Goal: Task Accomplishment & Management: Manage account settings

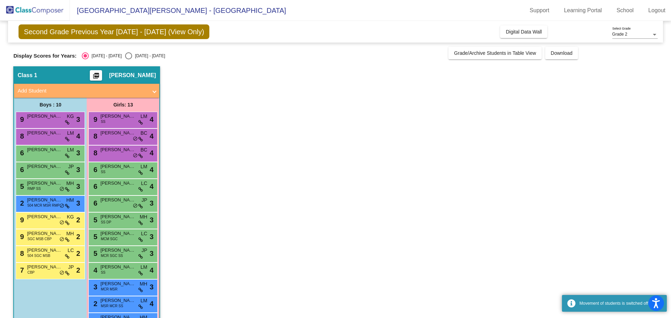
scroll to position [23, 0]
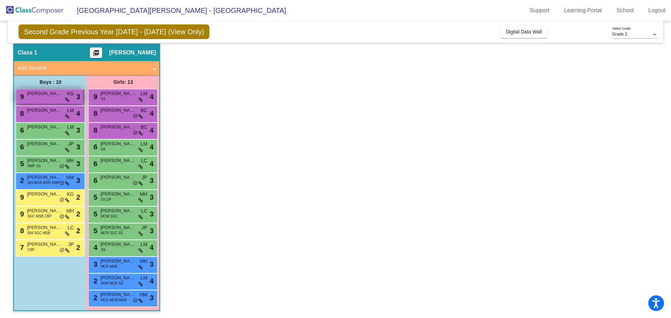
click at [56, 95] on span "[PERSON_NAME]" at bounding box center [44, 93] width 35 height 7
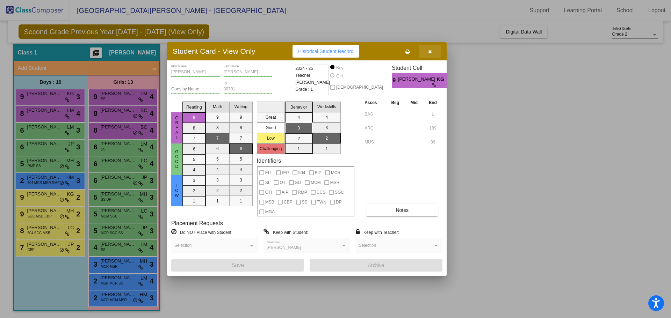
click at [432, 51] on button "button" at bounding box center [430, 51] width 22 height 13
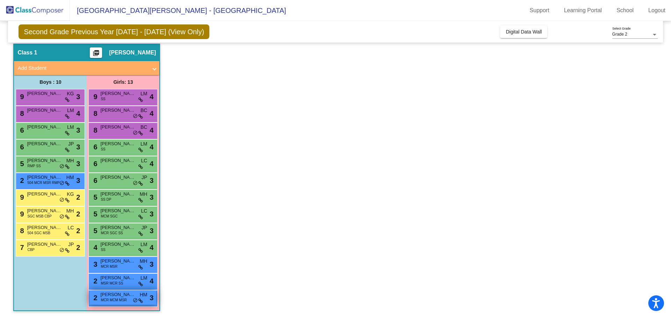
click at [120, 298] on span "MCR MCM MSR" at bounding box center [114, 300] width 26 height 5
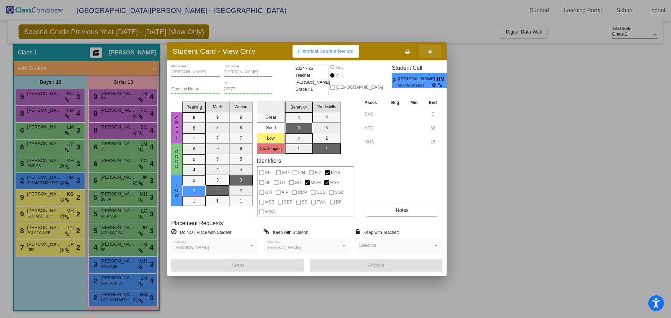
click at [435, 51] on button "button" at bounding box center [430, 51] width 22 height 13
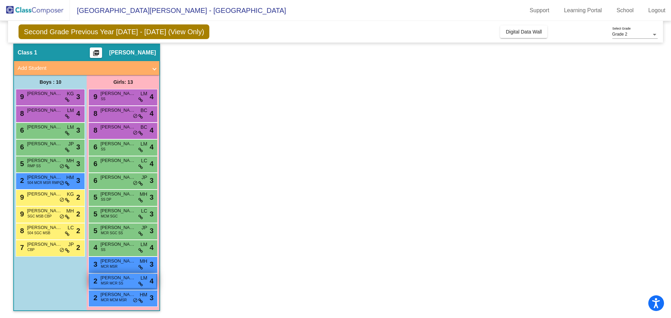
click at [134, 279] on span "[PERSON_NAME]" at bounding box center [117, 278] width 35 height 7
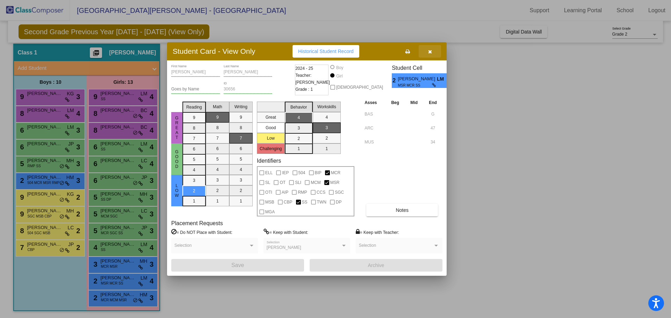
click at [428, 53] on icon "button" at bounding box center [430, 51] width 4 height 5
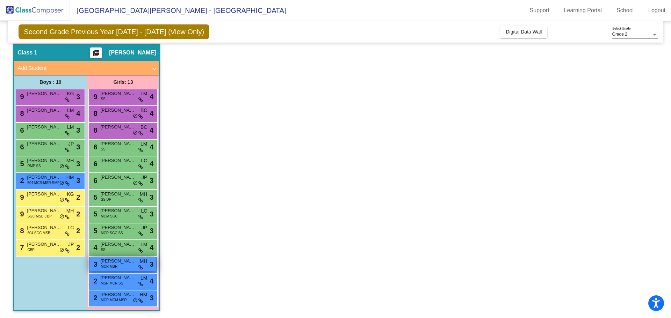
click at [103, 270] on span "MCR MSR" at bounding box center [109, 266] width 17 height 5
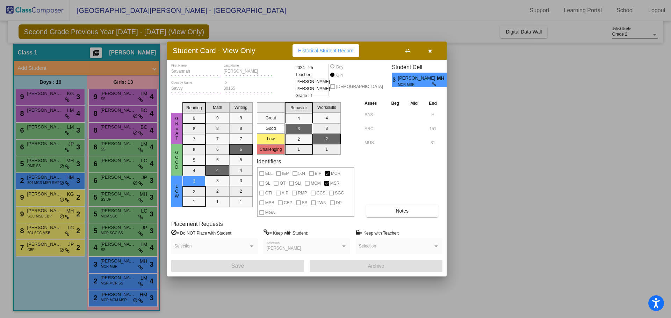
click at [433, 54] on button "button" at bounding box center [430, 50] width 22 height 13
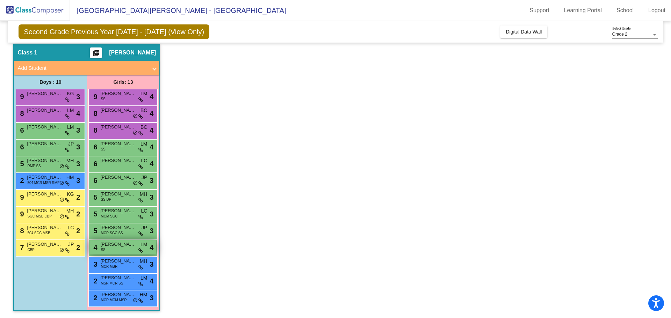
click at [105, 246] on span "[PERSON_NAME]" at bounding box center [117, 244] width 35 height 7
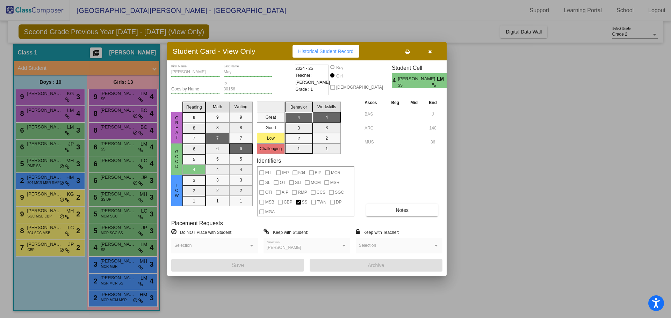
click at [432, 56] on button "button" at bounding box center [430, 51] width 22 height 13
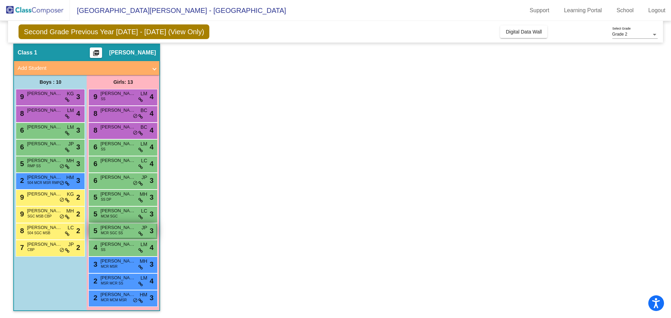
click at [115, 230] on span "[PERSON_NAME]" at bounding box center [117, 227] width 35 height 7
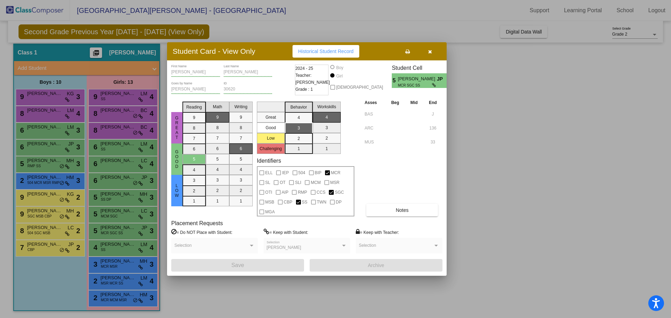
click at [434, 49] on button "button" at bounding box center [430, 51] width 22 height 13
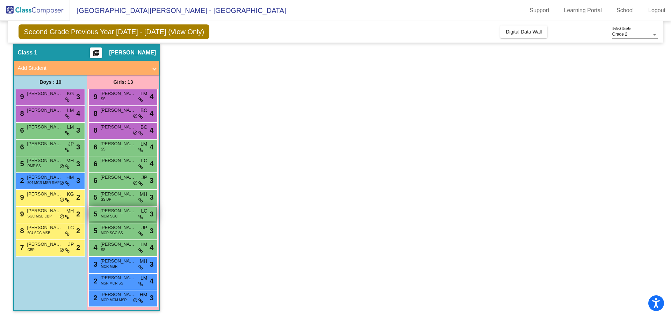
click at [120, 214] on span "[PERSON_NAME]" at bounding box center [117, 211] width 35 height 7
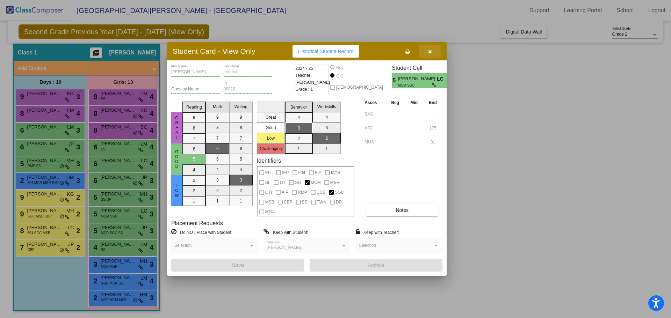
click at [436, 53] on button "button" at bounding box center [430, 51] width 22 height 13
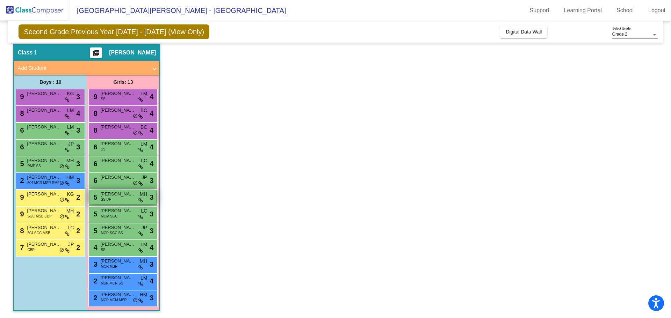
click at [104, 193] on span "[PERSON_NAME]" at bounding box center [117, 194] width 35 height 7
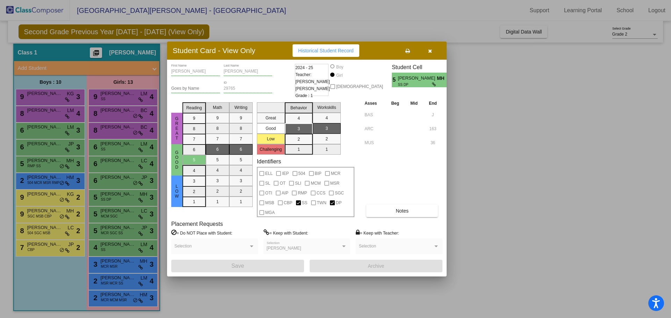
click at [434, 55] on button "button" at bounding box center [430, 50] width 22 height 13
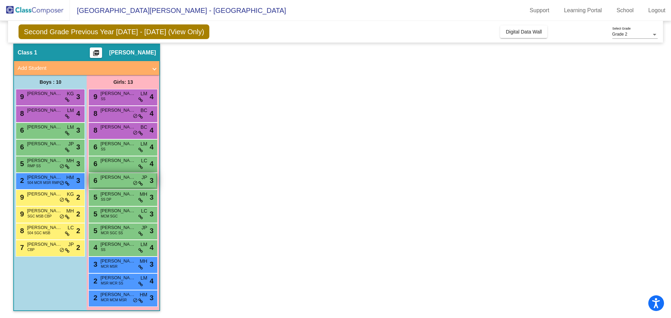
click at [114, 184] on div "6 [PERSON_NAME] JP lock do_not_disturb_alt 3" at bounding box center [122, 180] width 67 height 14
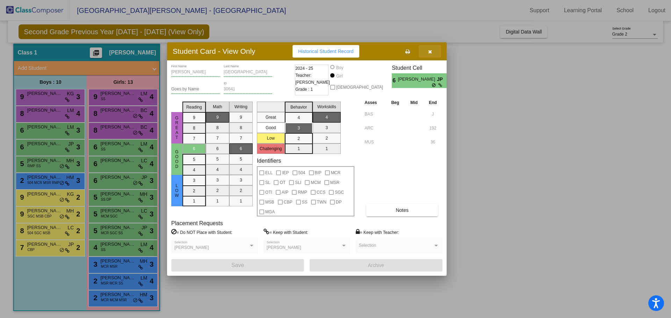
click at [436, 52] on button "button" at bounding box center [430, 51] width 22 height 13
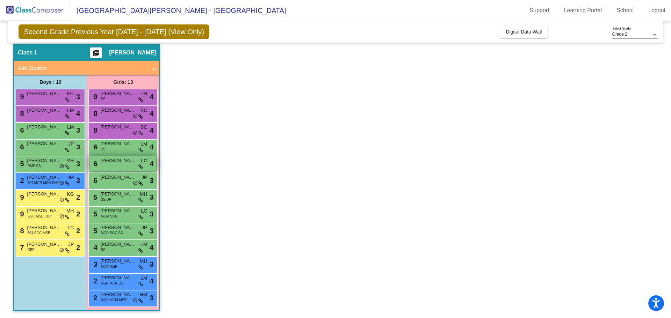
click at [126, 162] on span "[PERSON_NAME]" at bounding box center [117, 160] width 35 height 7
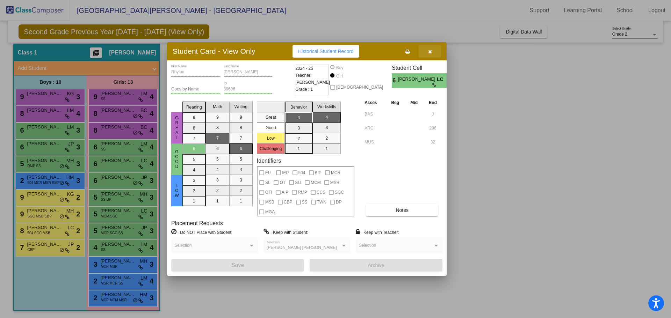
click at [430, 52] on icon "button" at bounding box center [430, 51] width 4 height 5
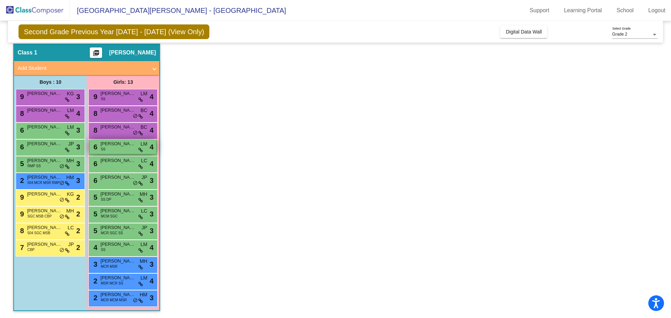
click at [124, 149] on div "6 [PERSON_NAME] LM lock do_not_disturb_alt 4" at bounding box center [122, 147] width 67 height 14
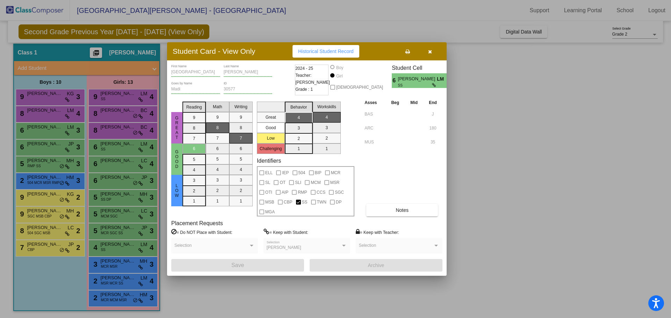
click at [433, 52] on button "button" at bounding box center [430, 51] width 22 height 13
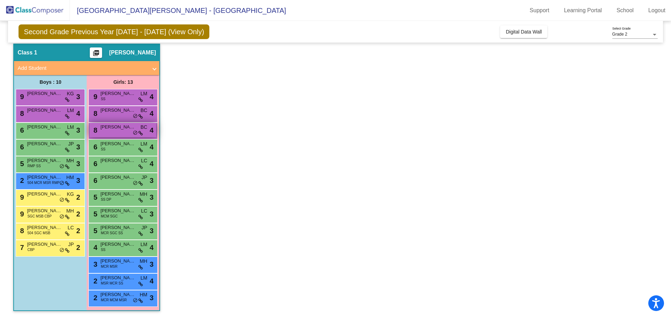
click at [103, 134] on div "8 [PERSON_NAME] BC lock do_not_disturb_alt 4" at bounding box center [122, 130] width 67 height 14
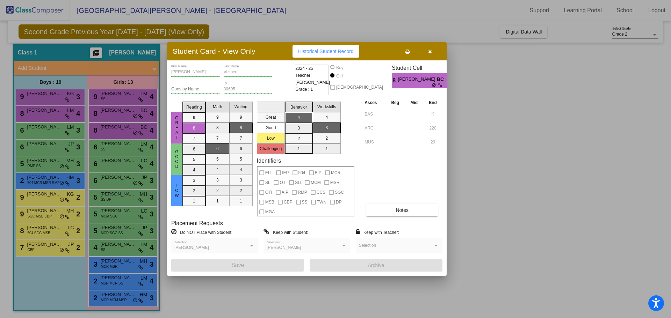
click at [436, 53] on button "button" at bounding box center [430, 51] width 22 height 13
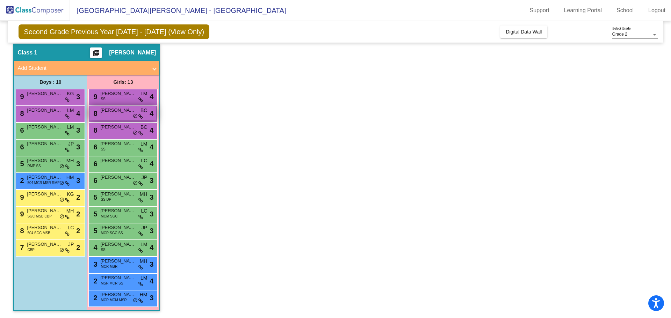
click at [116, 117] on div "8 [PERSON_NAME] BC lock do_not_disturb_alt 4" at bounding box center [122, 113] width 67 height 14
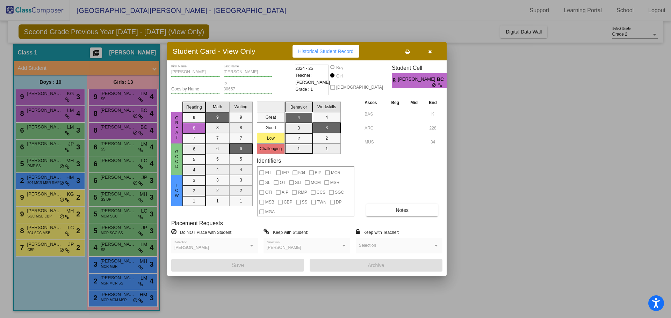
click at [434, 47] on button "button" at bounding box center [430, 51] width 22 height 13
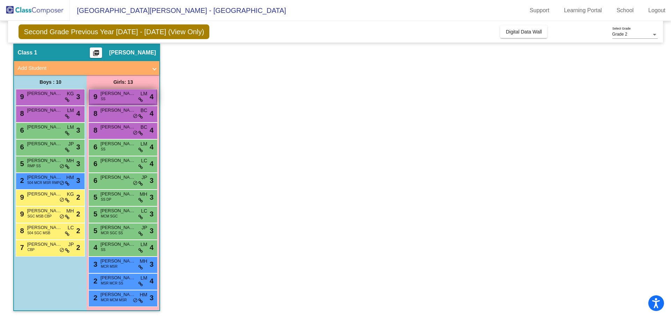
click at [130, 99] on div "9 [PERSON_NAME] SS LM lock do_not_disturb_alt 4" at bounding box center [122, 96] width 67 height 14
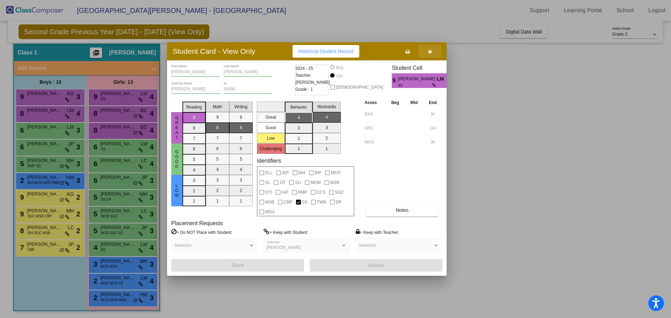
click at [429, 53] on icon "button" at bounding box center [430, 51] width 4 height 5
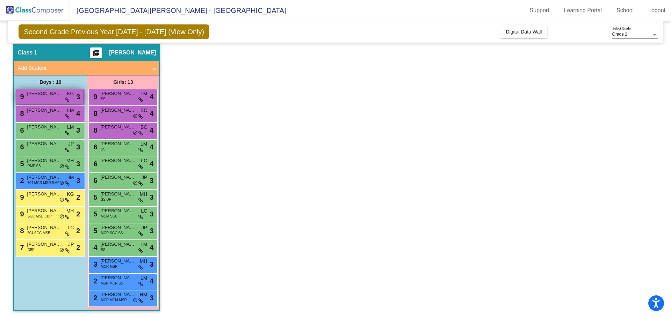
click at [60, 97] on span "[PERSON_NAME]" at bounding box center [44, 93] width 35 height 7
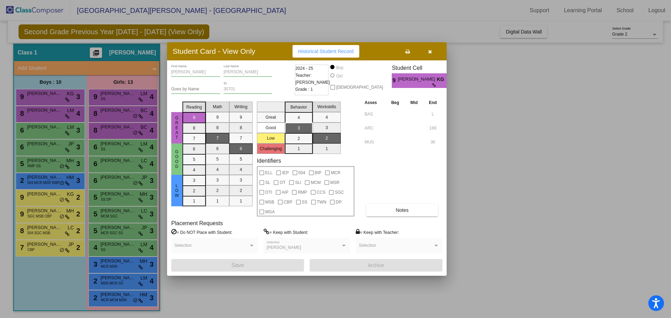
click at [429, 47] on button "button" at bounding box center [430, 51] width 22 height 13
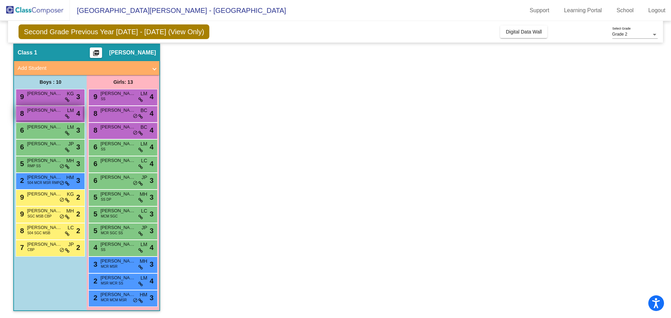
click at [39, 109] on span "[PERSON_NAME]" at bounding box center [44, 110] width 35 height 7
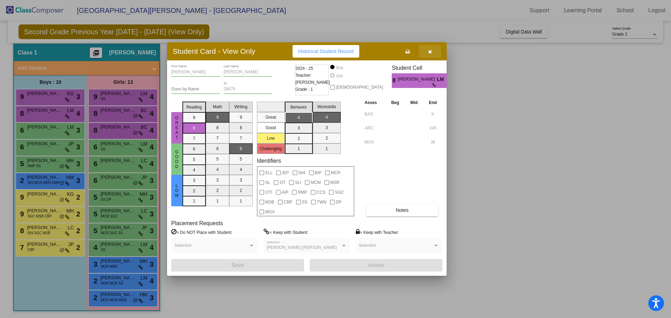
click at [438, 54] on button "button" at bounding box center [430, 51] width 22 height 13
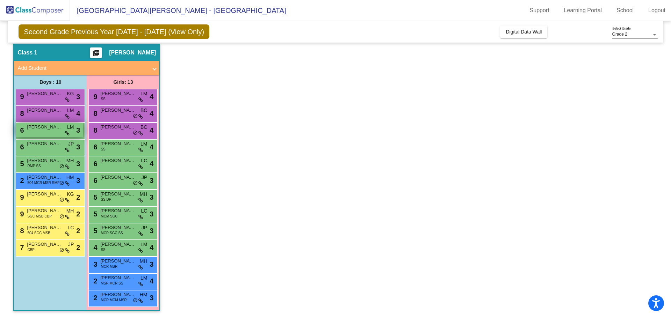
click at [31, 134] on div "6 [PERSON_NAME] [PERSON_NAME] lock do_not_disturb_alt 3" at bounding box center [49, 130] width 67 height 14
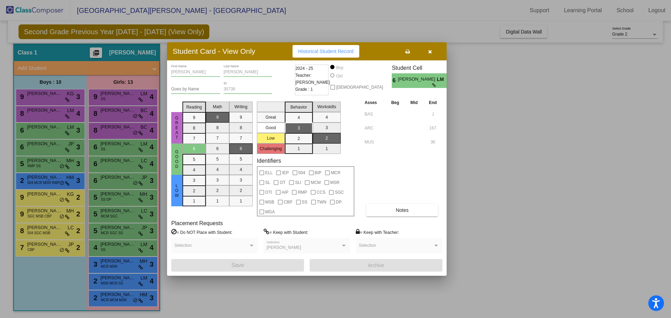
click at [426, 51] on button "button" at bounding box center [430, 51] width 22 height 13
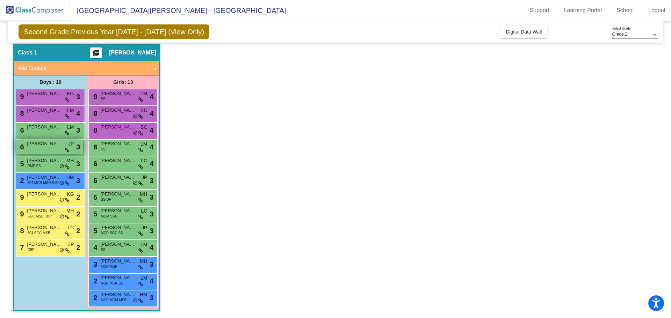
click at [43, 146] on span "[PERSON_NAME]" at bounding box center [44, 144] width 35 height 7
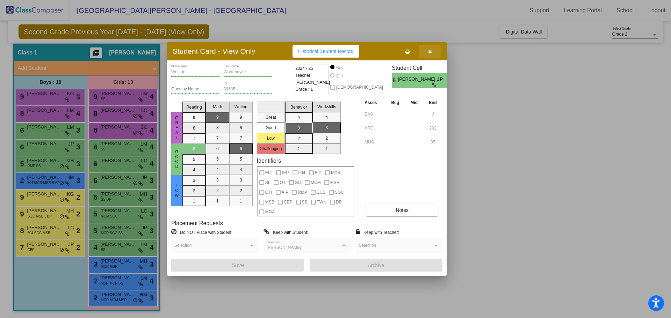
click at [435, 49] on button "button" at bounding box center [430, 51] width 22 height 13
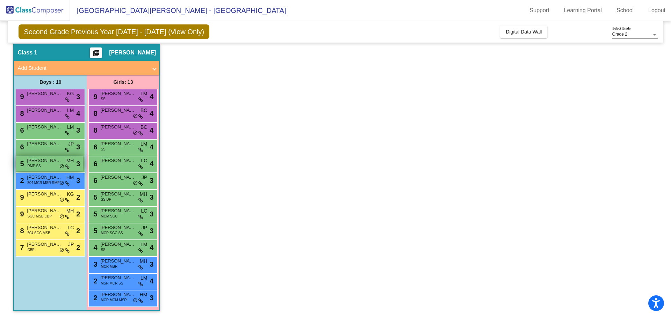
click at [42, 161] on span "[PERSON_NAME]" at bounding box center [44, 160] width 35 height 7
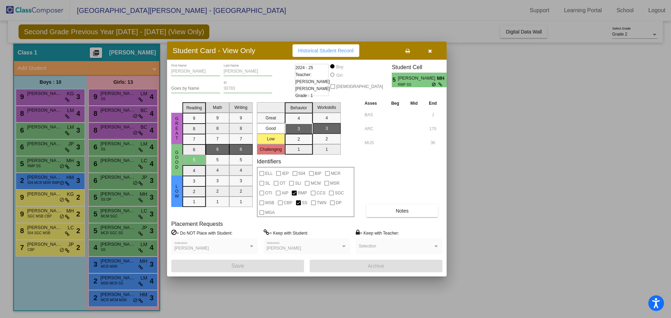
click at [433, 52] on button "button" at bounding box center [430, 50] width 22 height 13
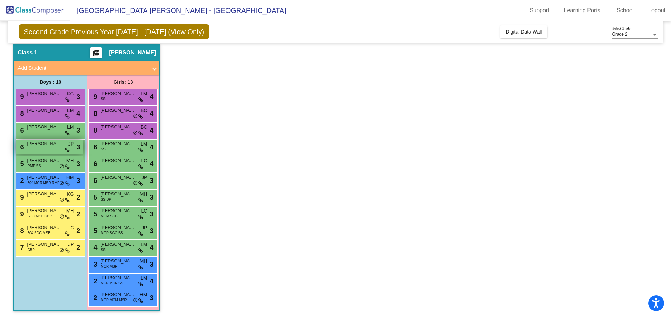
click at [55, 143] on span "[PERSON_NAME]" at bounding box center [44, 144] width 35 height 7
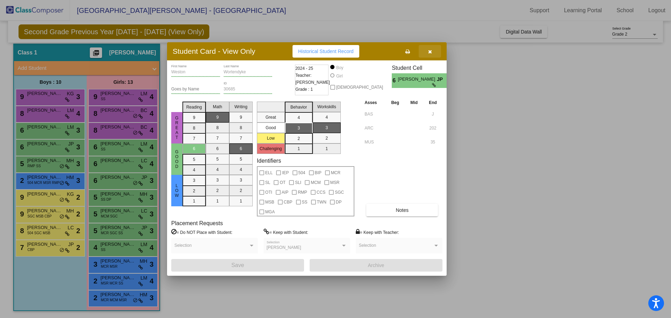
click at [430, 52] on icon "button" at bounding box center [430, 51] width 4 height 5
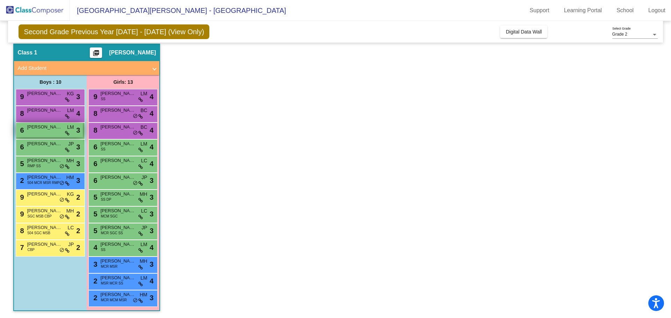
click at [28, 131] on div "6 [PERSON_NAME] [PERSON_NAME] lock do_not_disturb_alt 3" at bounding box center [49, 130] width 67 height 14
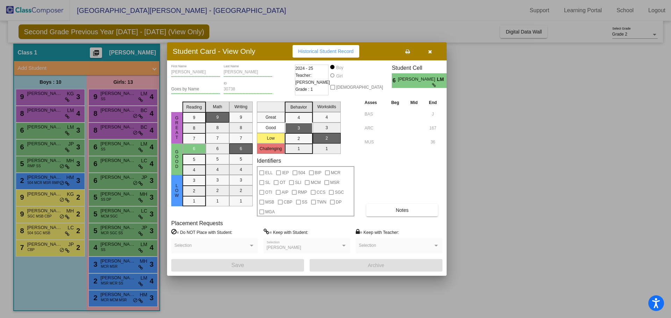
click at [428, 49] on button "button" at bounding box center [430, 51] width 22 height 13
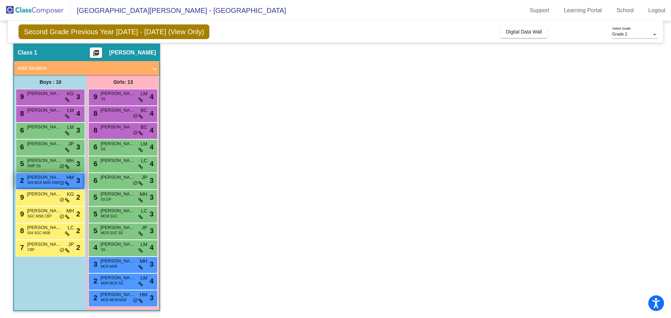
click at [50, 182] on span "504 MCR MSR RMP" at bounding box center [43, 182] width 32 height 5
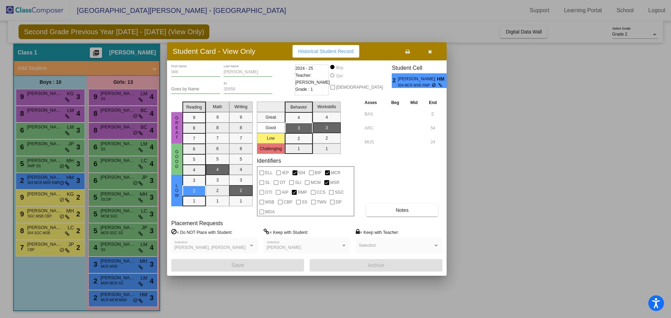
click at [430, 51] on icon "button" at bounding box center [430, 51] width 4 height 5
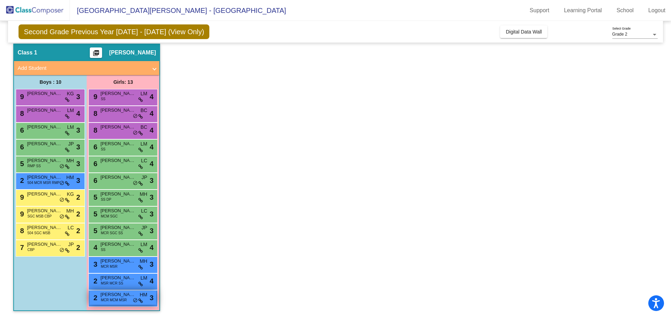
click at [119, 294] on span "[PERSON_NAME]" at bounding box center [117, 295] width 35 height 7
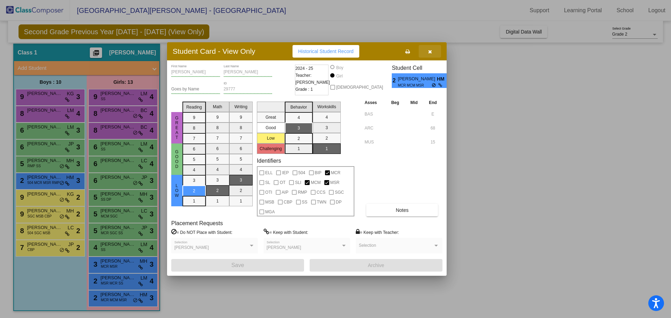
click at [435, 51] on button "button" at bounding box center [430, 51] width 22 height 13
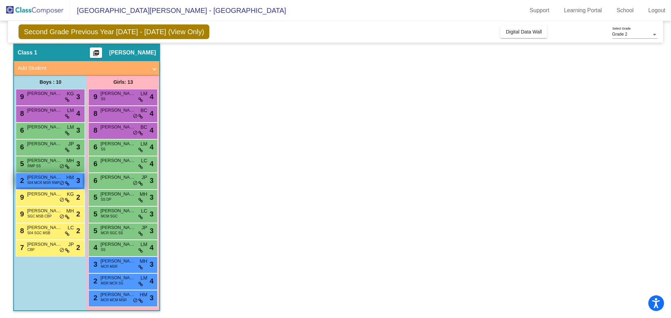
click at [36, 180] on span "504 MCR MSR RMP" at bounding box center [43, 182] width 32 height 5
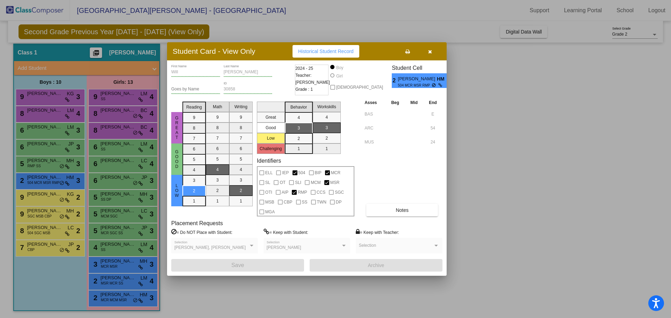
click at [433, 56] on button "button" at bounding box center [430, 51] width 22 height 13
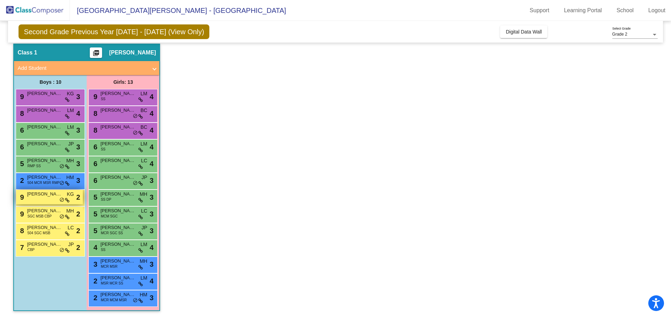
click at [53, 201] on div "9 Bodhi [PERSON_NAME] KG lock do_not_disturb_alt 2" at bounding box center [49, 197] width 67 height 14
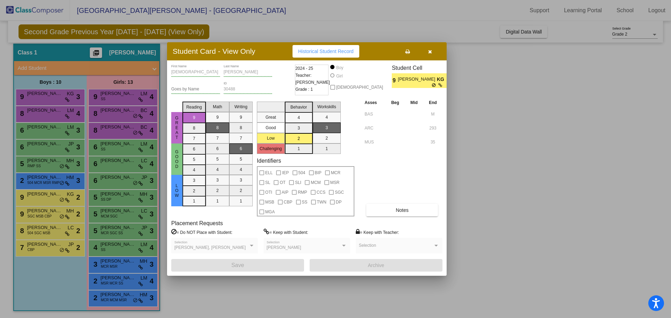
click at [440, 49] on button "button" at bounding box center [430, 51] width 22 height 13
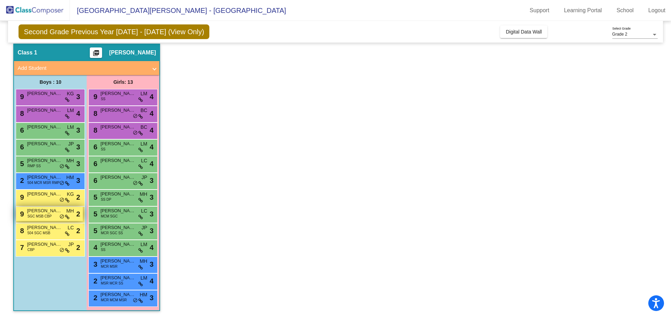
click at [48, 214] on span "SGC MSB CBP" at bounding box center [39, 216] width 24 height 5
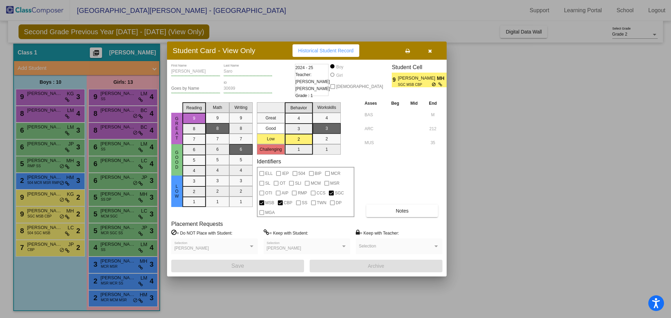
click at [438, 51] on button "button" at bounding box center [430, 50] width 22 height 13
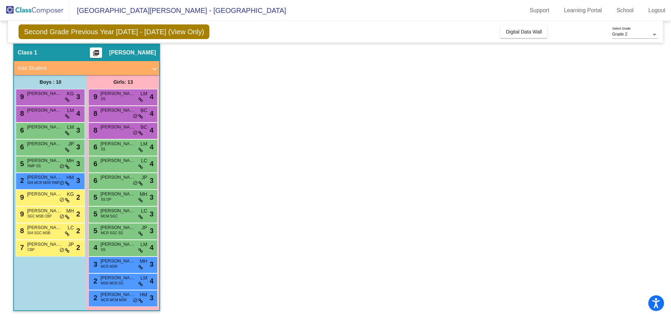
click at [39, 223] on div "8 [PERSON_NAME] 504 SGC MSB LC lock do_not_disturb_alt 2" at bounding box center [50, 231] width 69 height 17
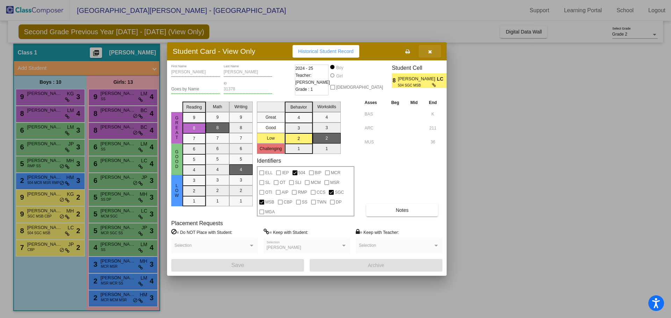
click at [432, 52] on button "button" at bounding box center [430, 51] width 22 height 13
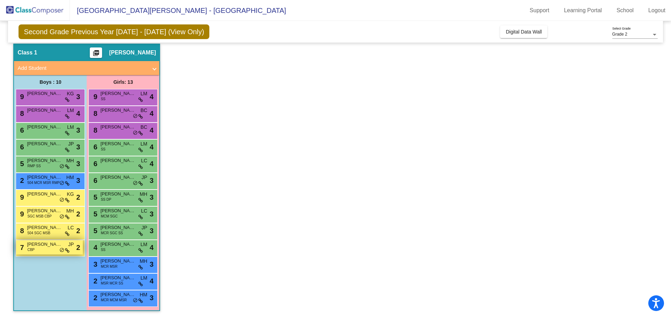
click at [49, 248] on span "[PERSON_NAME]" at bounding box center [44, 244] width 35 height 7
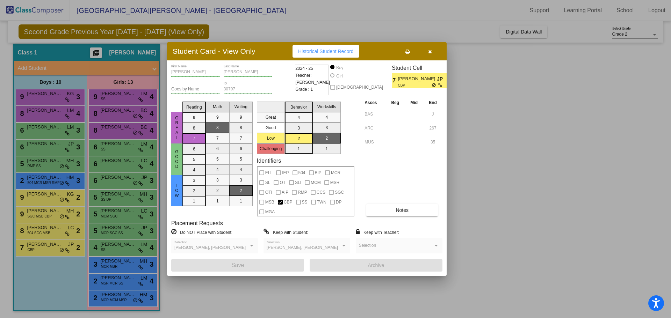
click at [431, 52] on icon "button" at bounding box center [430, 51] width 4 height 5
